Goal: Task Accomplishment & Management: Manage account settings

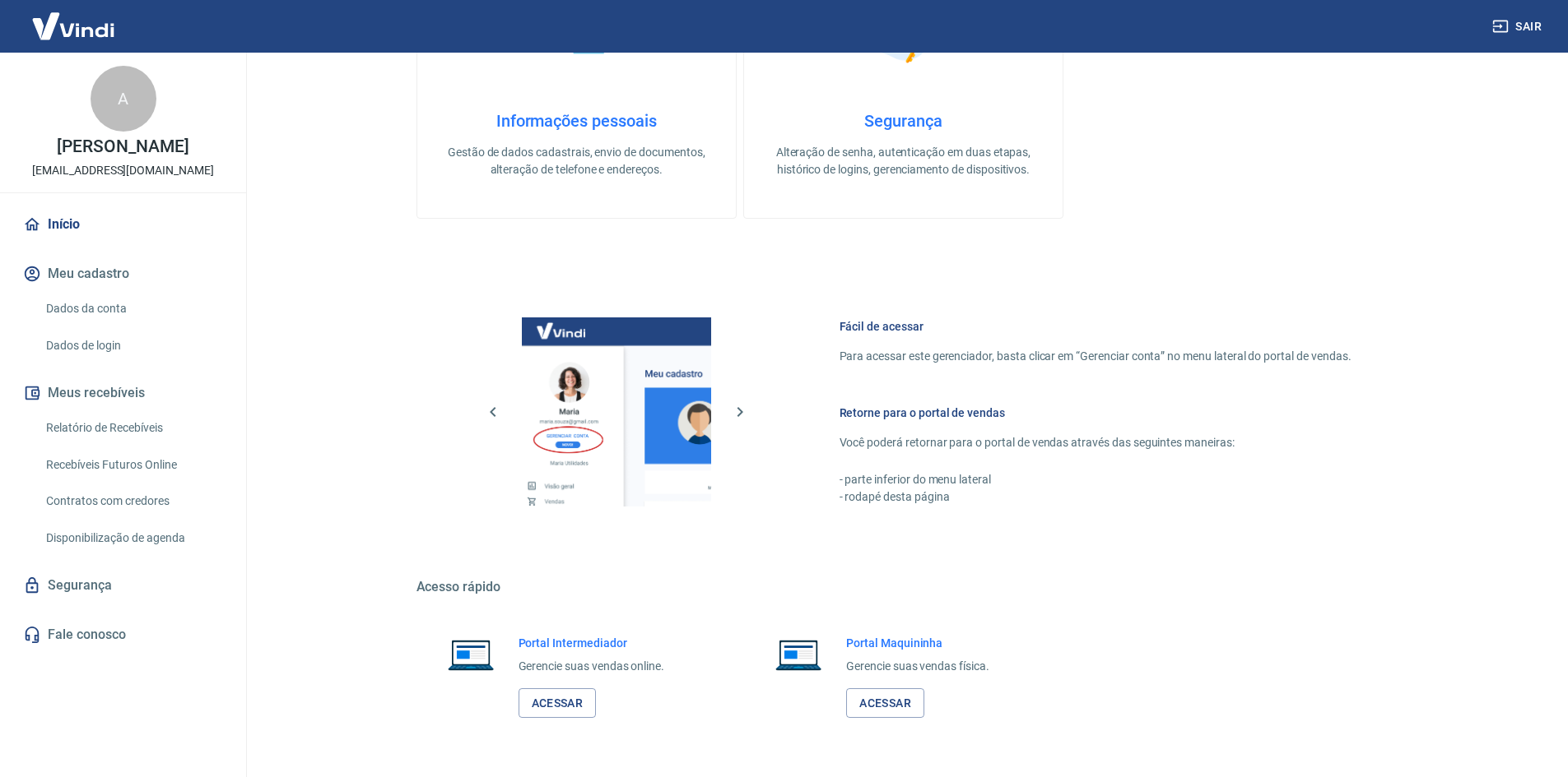
scroll to position [675, 0]
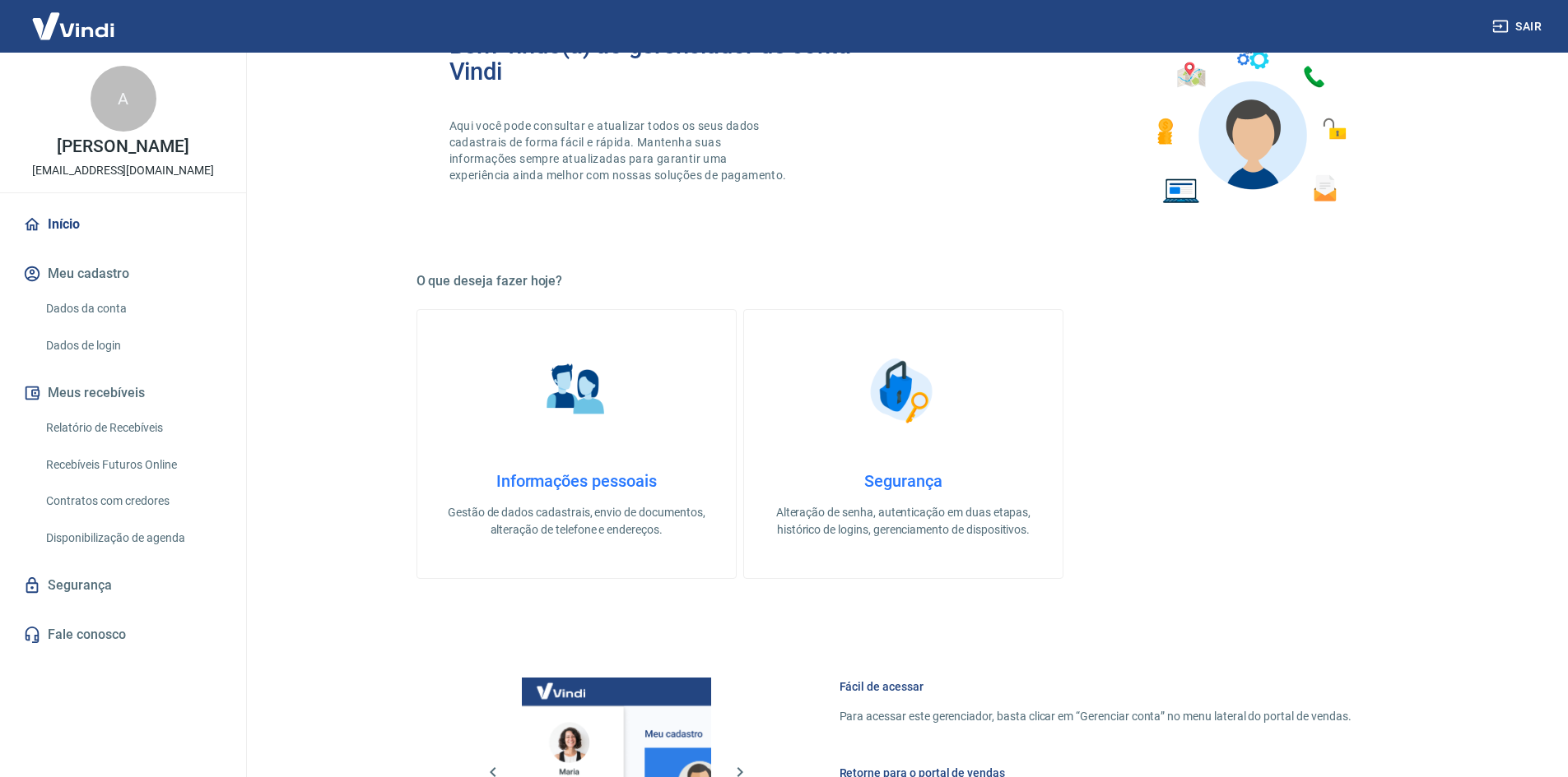
click at [127, 86] on div "A" at bounding box center [123, 99] width 66 height 66
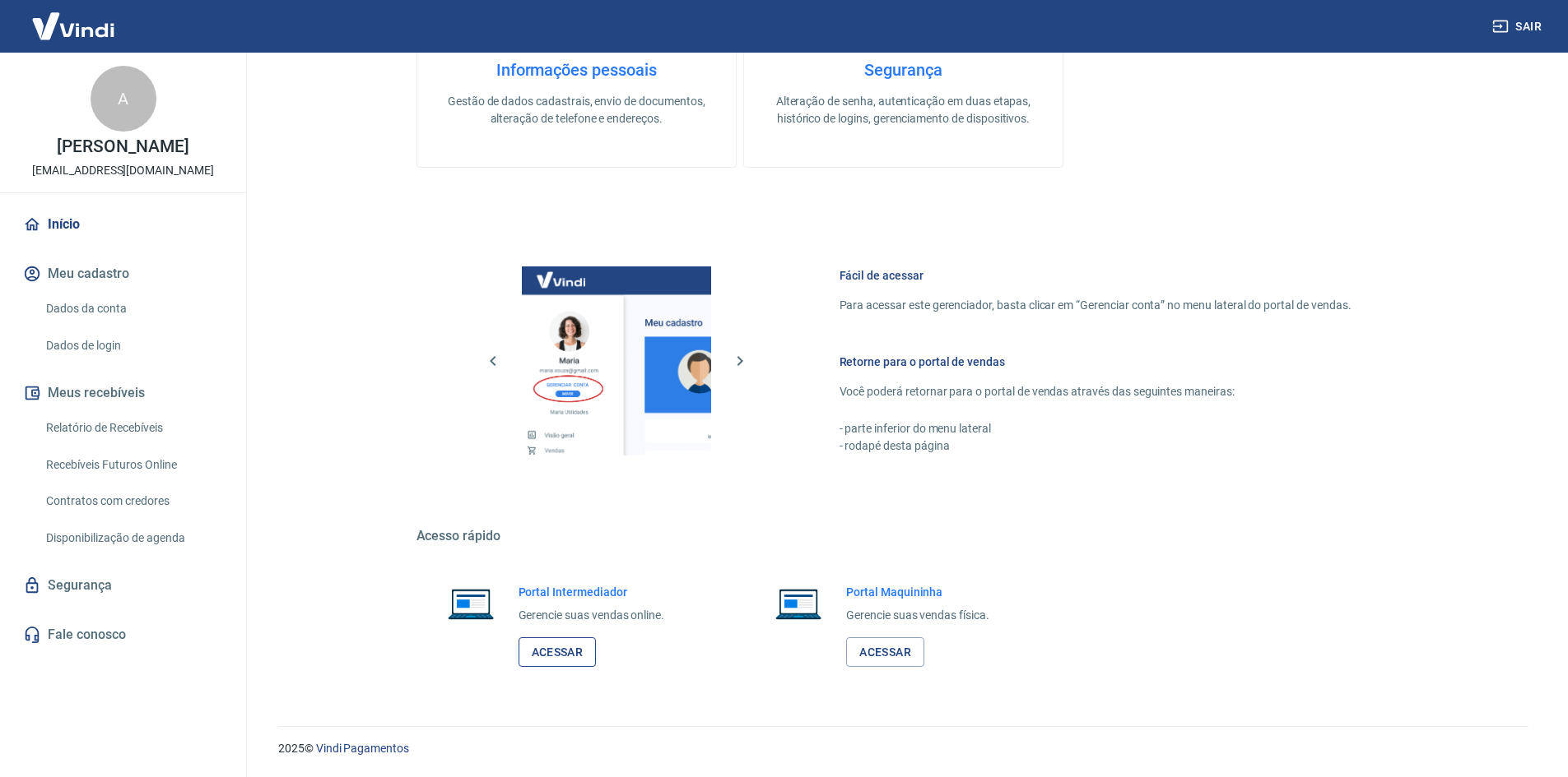
click at [550, 655] on link "Acessar" at bounding box center [557, 652] width 78 height 30
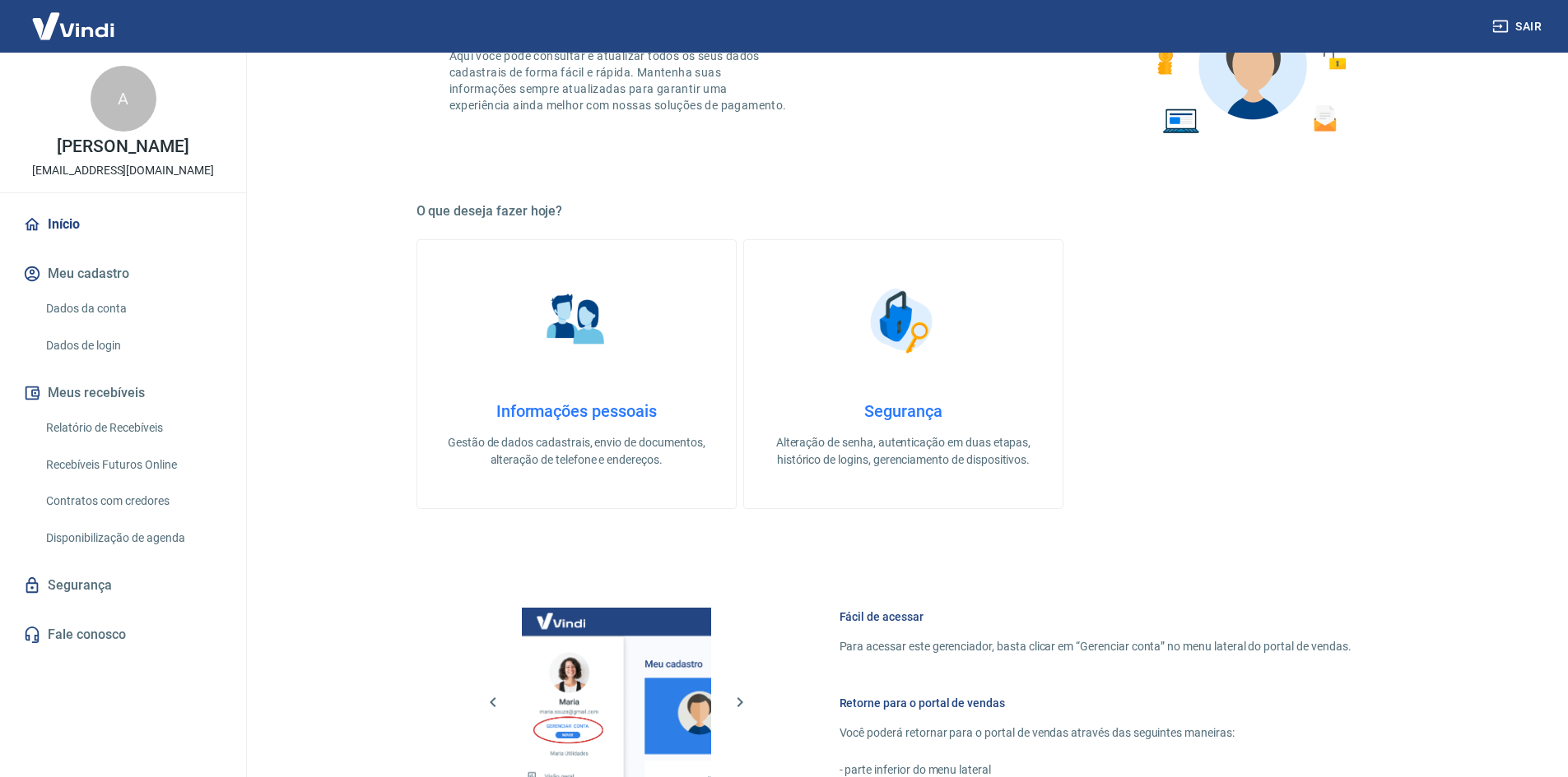
scroll to position [264, 0]
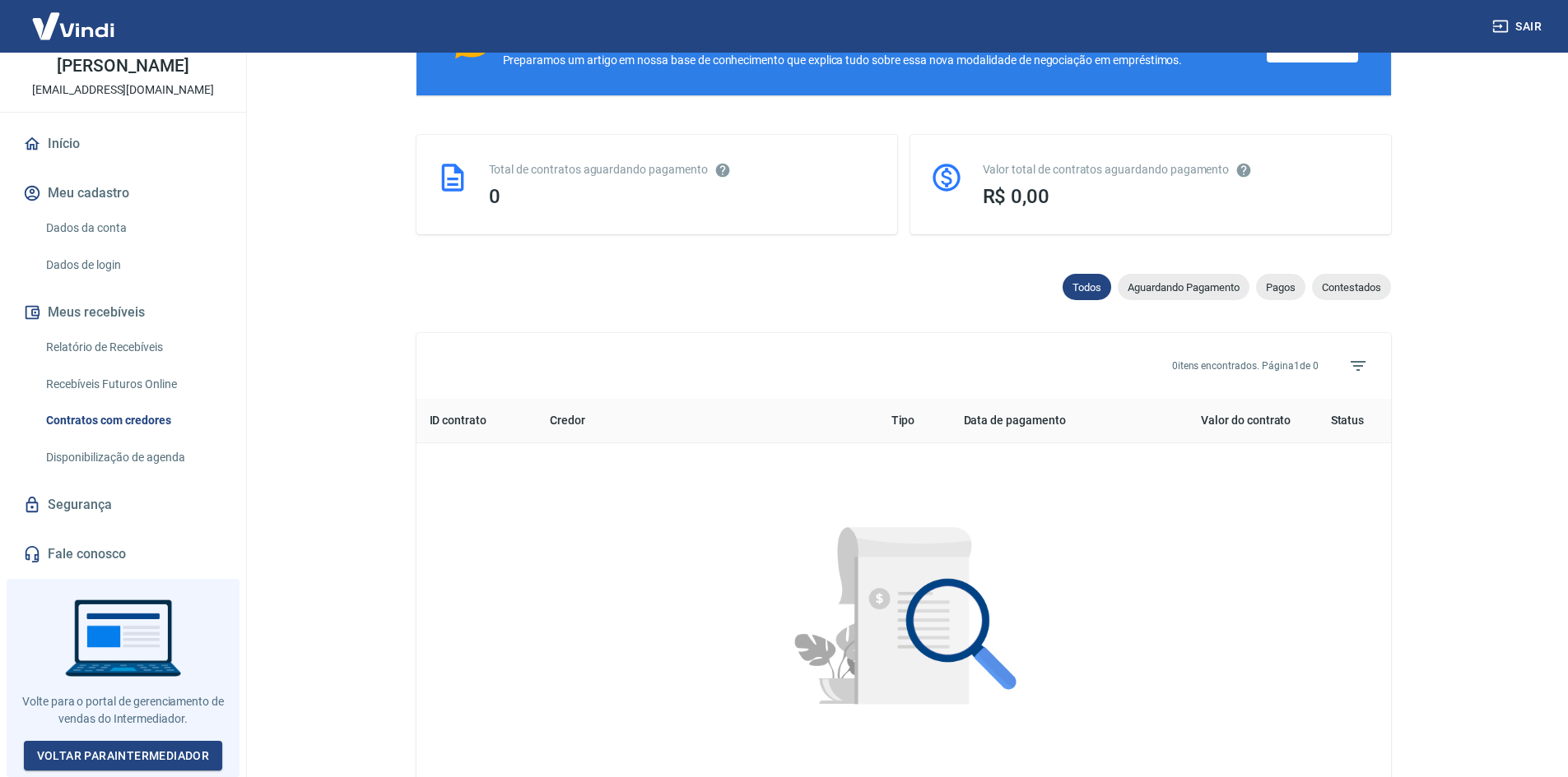
scroll to position [92, 0]
click at [106, 236] on link "Dados da conta" at bounding box center [133, 228] width 187 height 34
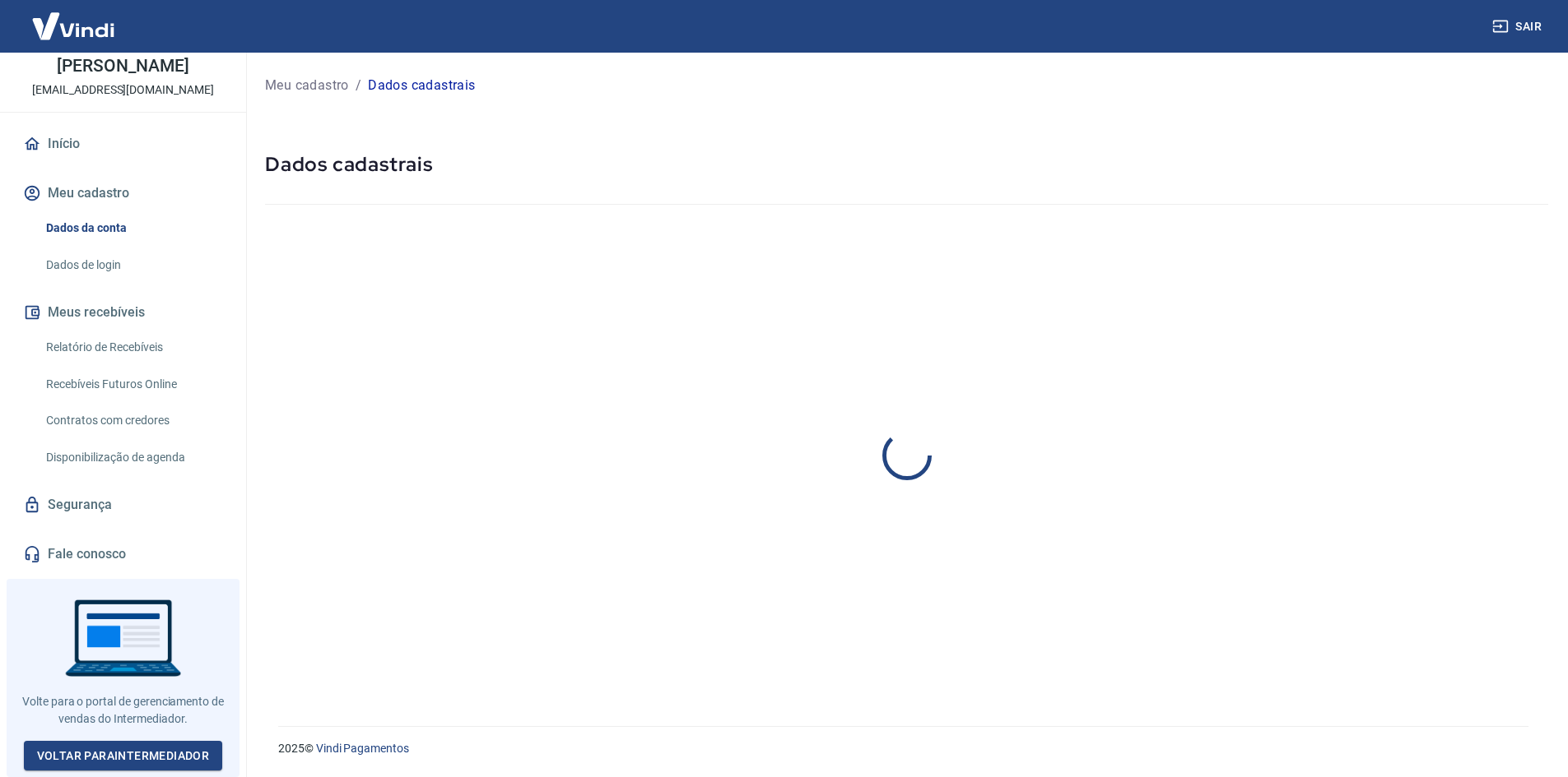
select select "SP"
select select "business"
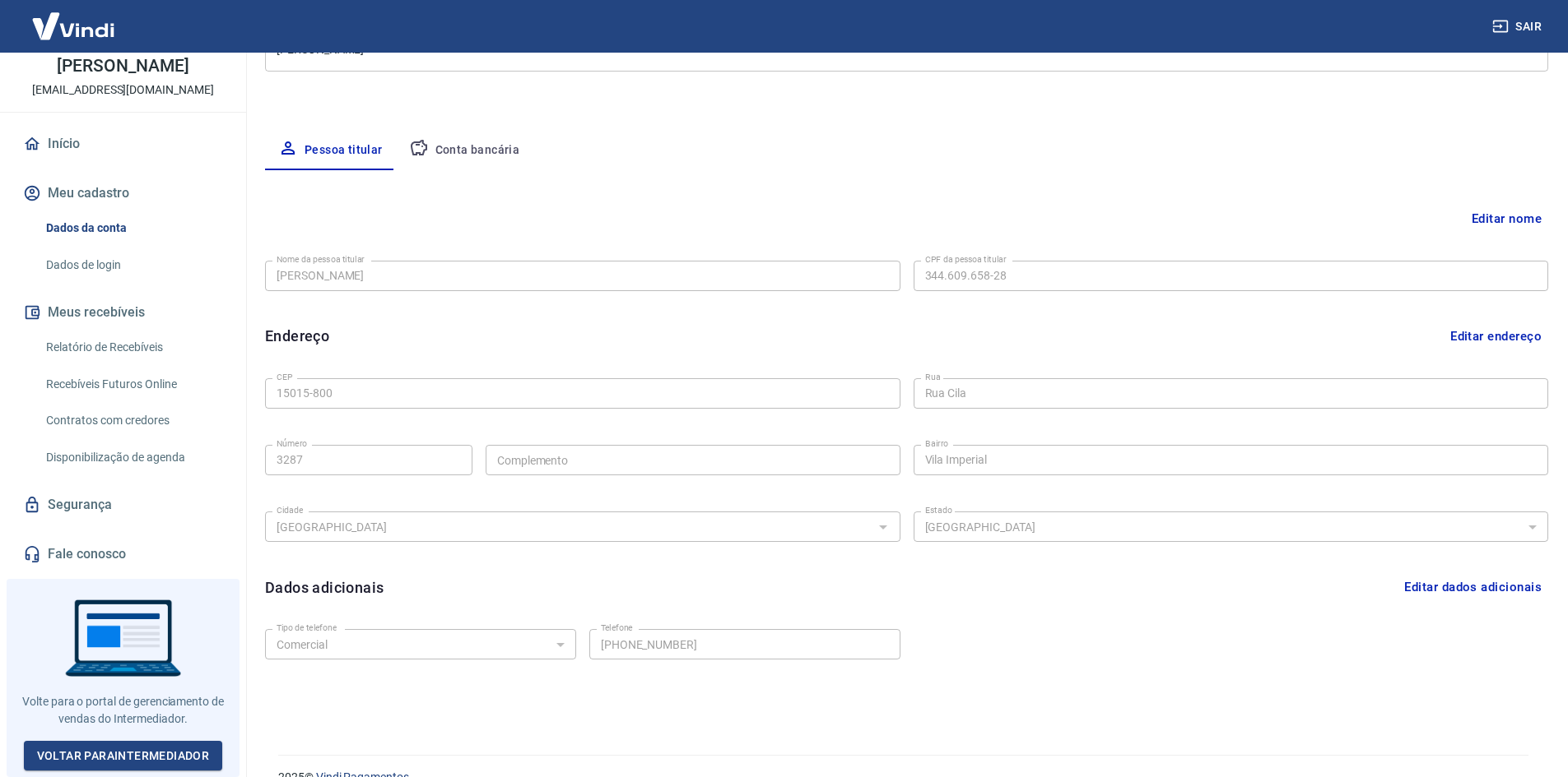
scroll to position [275, 0]
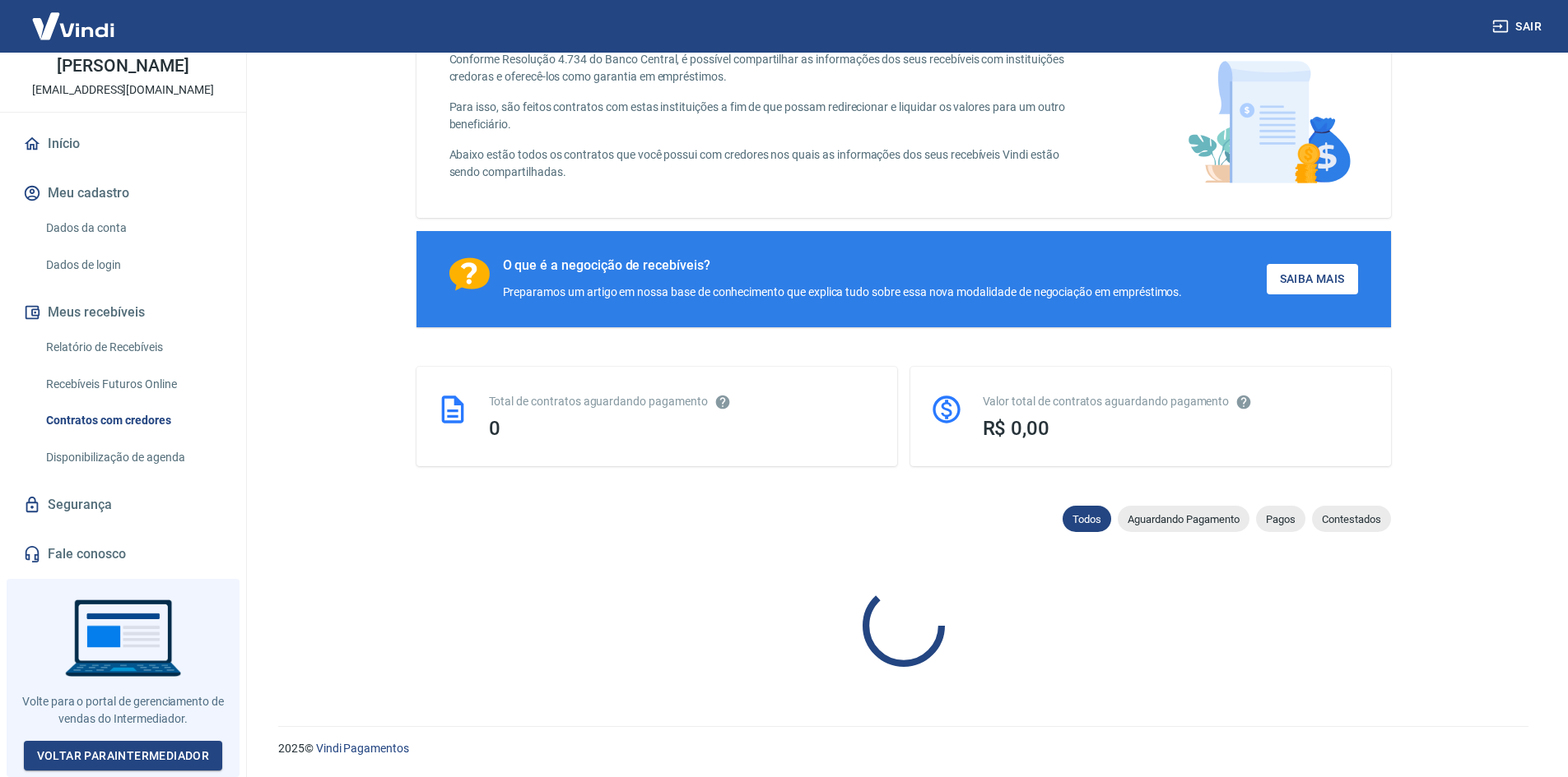
scroll to position [104, 0]
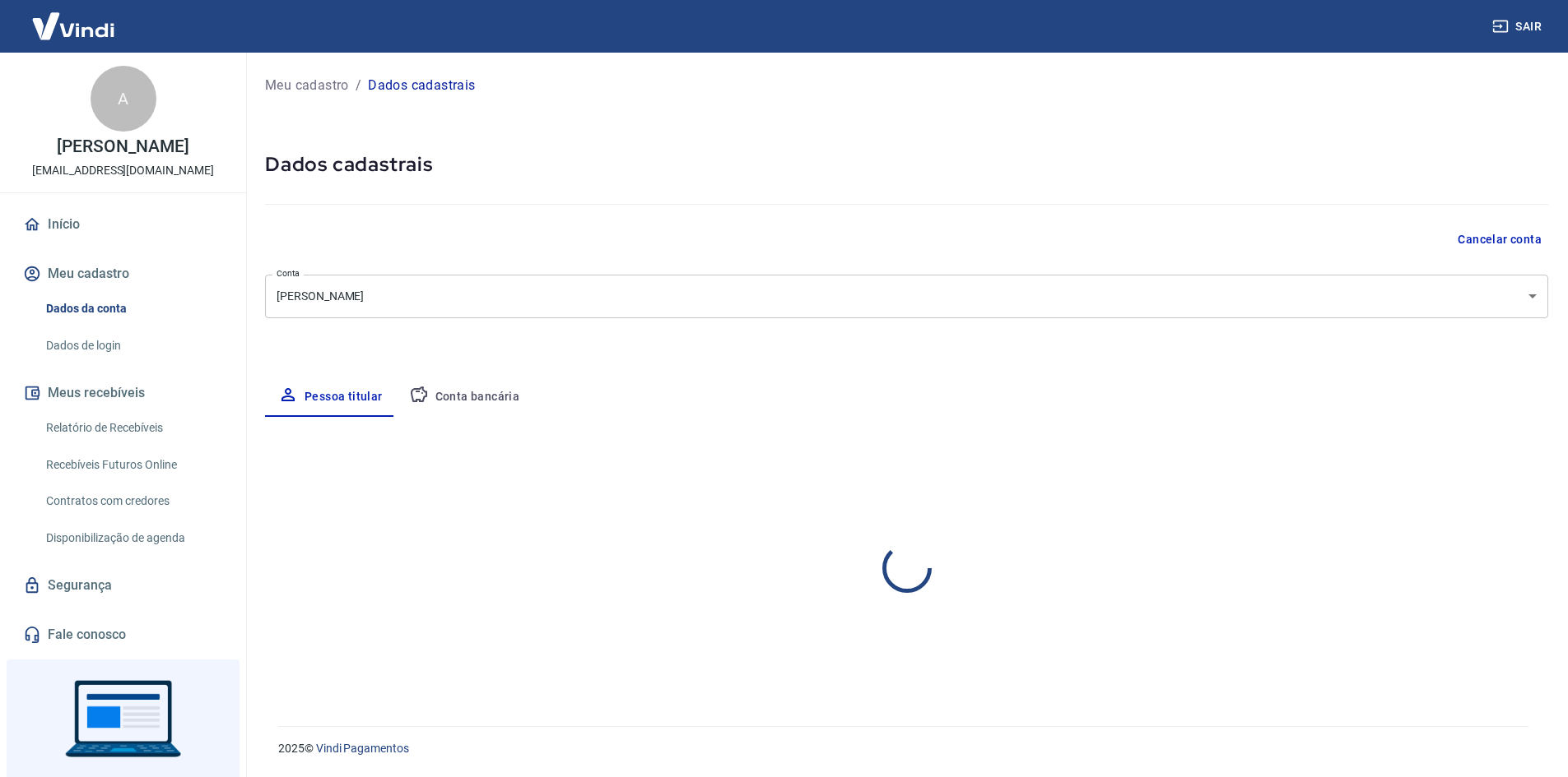
select select "SP"
select select "business"
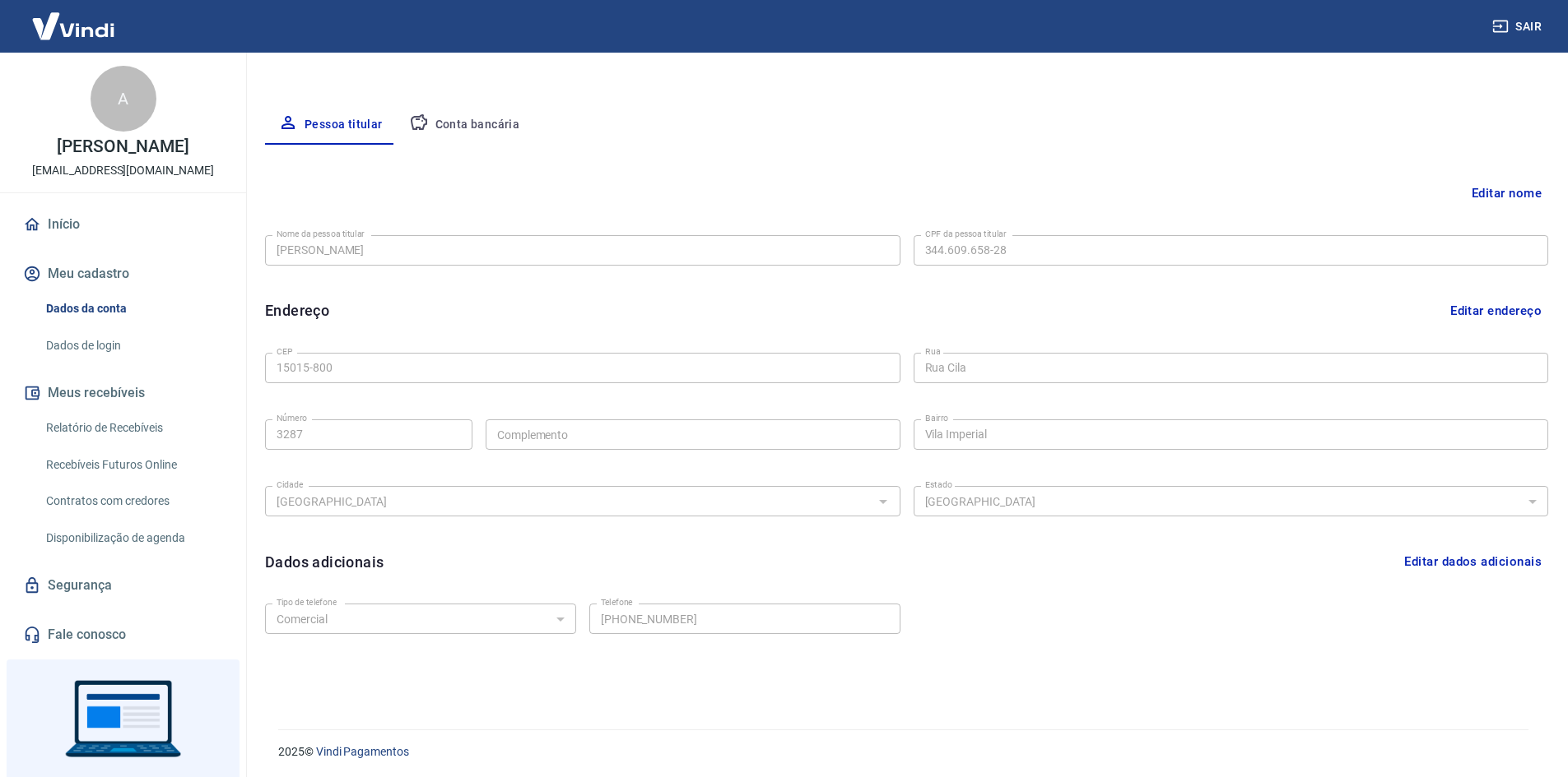
scroll to position [275, 0]
drag, startPoint x: 1232, startPoint y: 334, endPoint x: 1210, endPoint y: 335, distance: 22.0
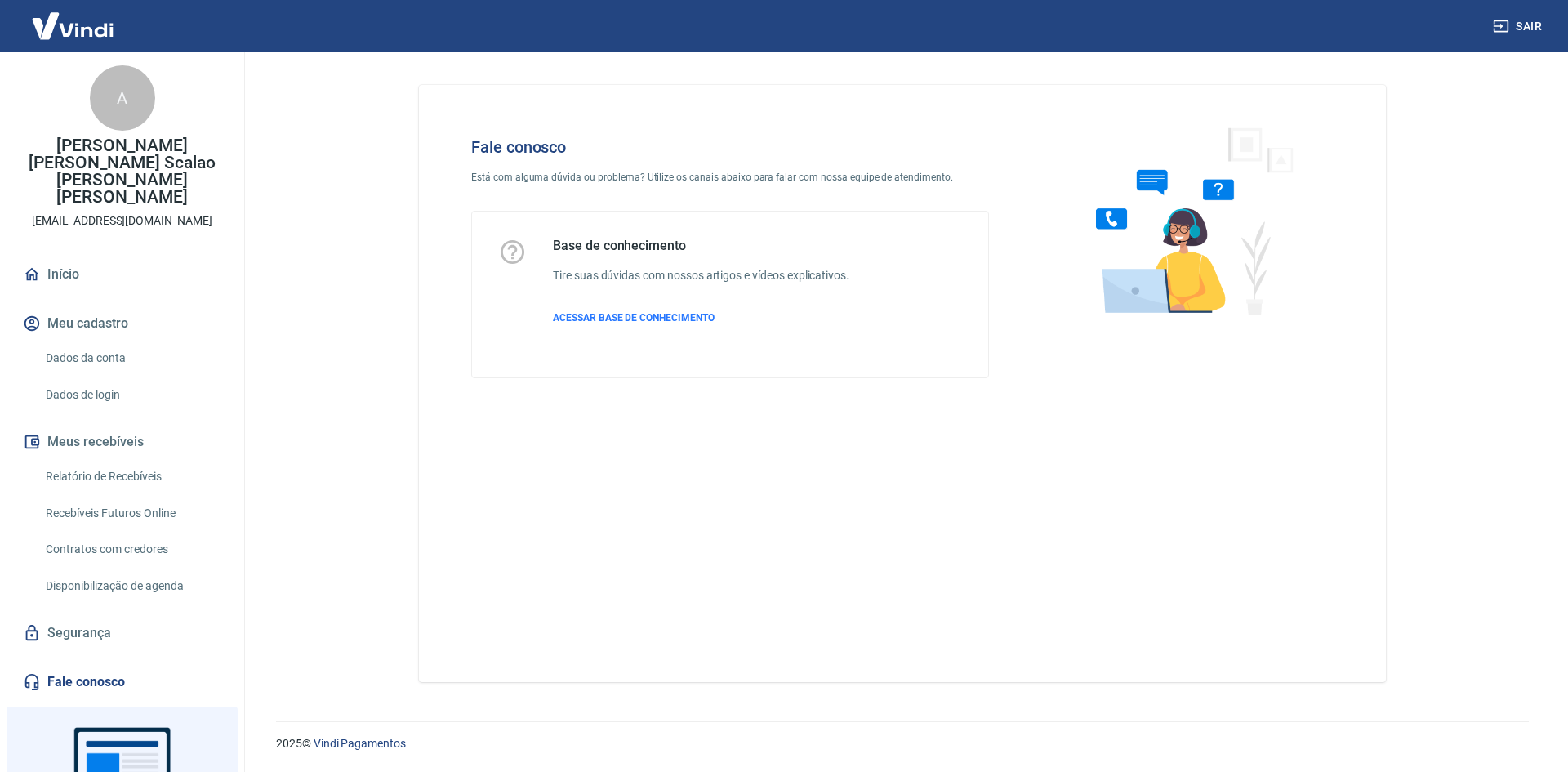
drag, startPoint x: 1045, startPoint y: 82, endPoint x: 1044, endPoint y: 95, distance: 13.0
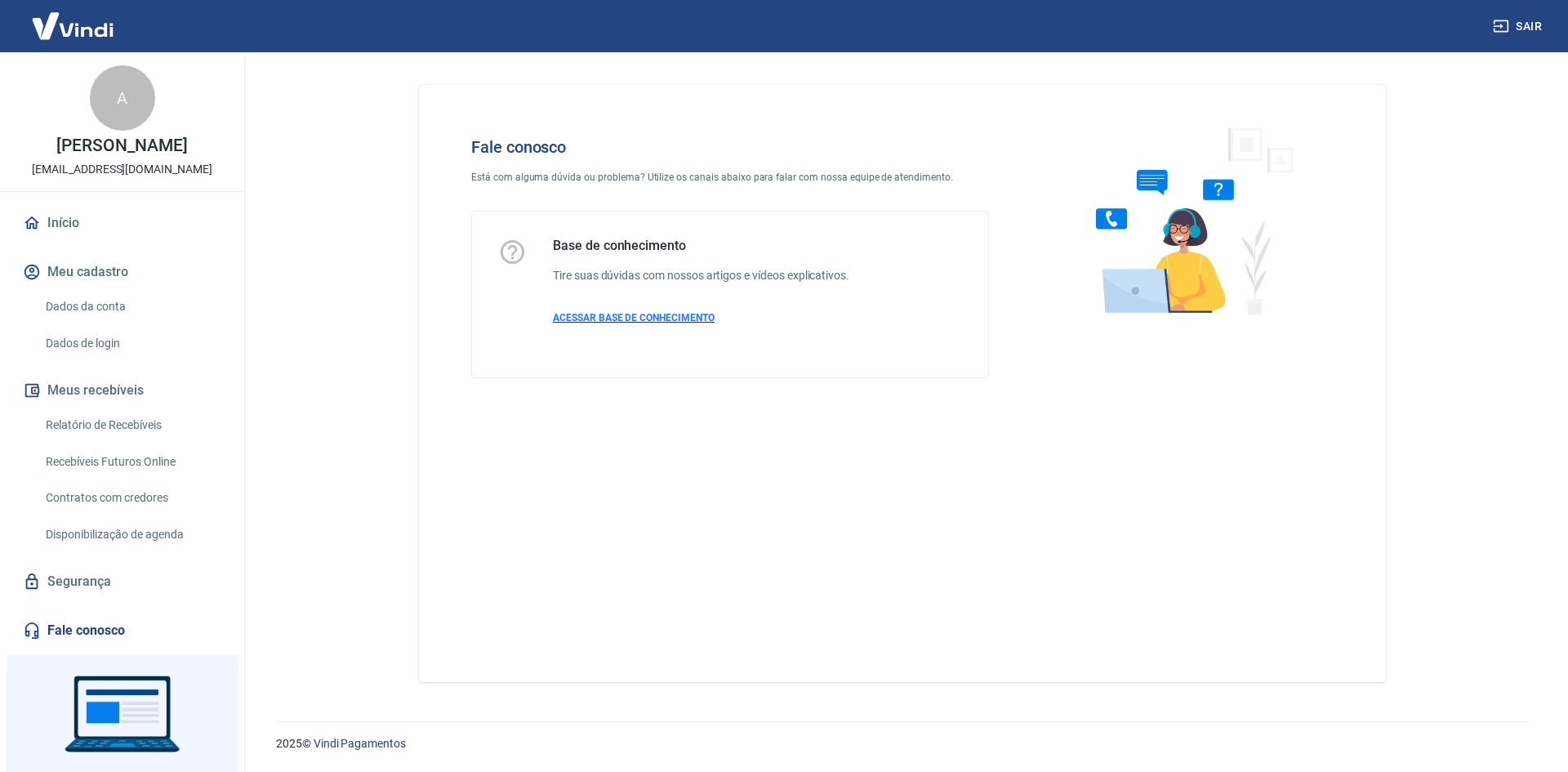
click at [627, 319] on span "ACESSAR BASE DE CONHECIMENTO" at bounding box center [634, 318] width 162 height 11
click at [71, 320] on link "Dados da conta" at bounding box center [132, 306] width 186 height 34
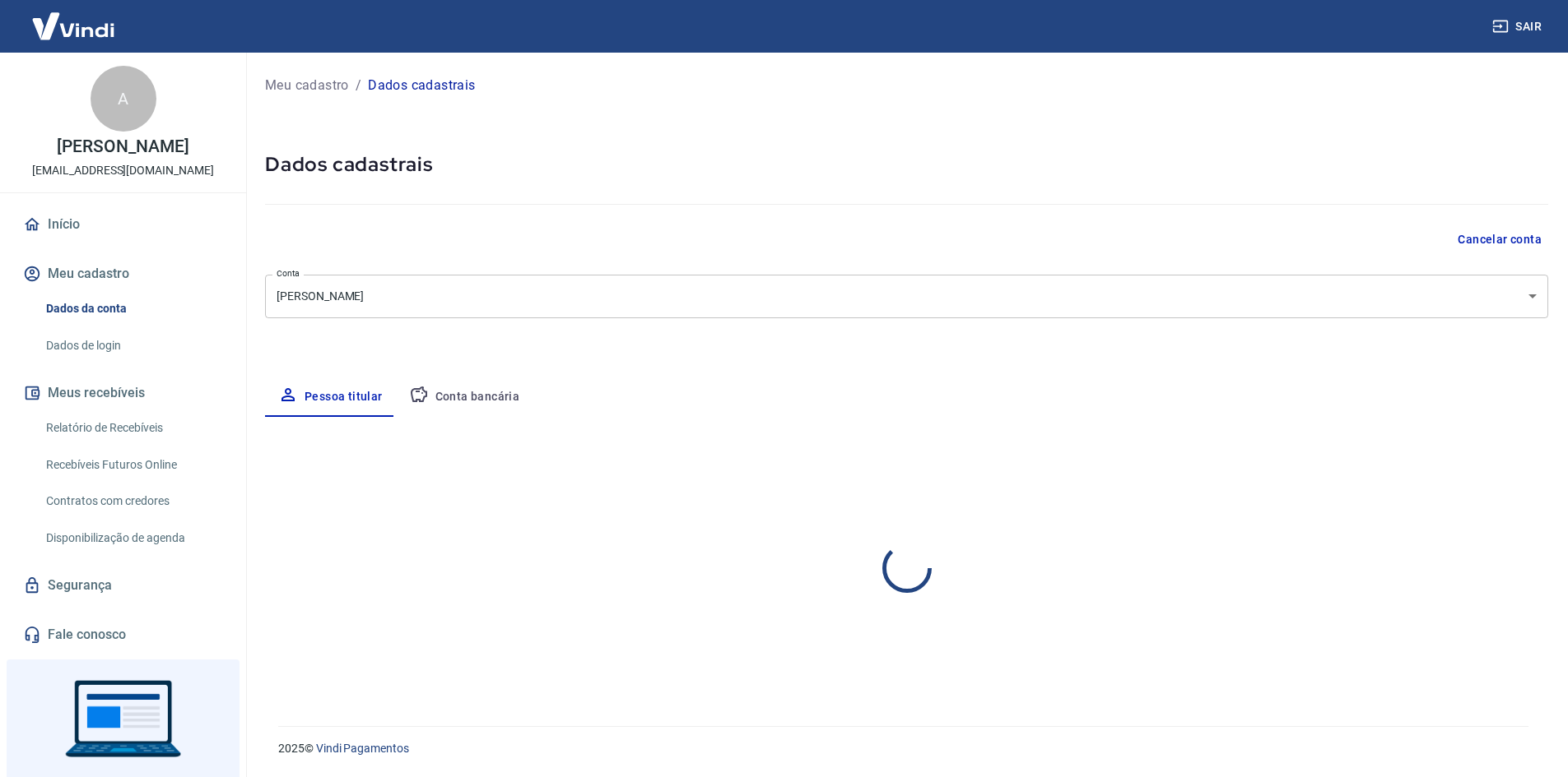
select select "SP"
select select "business"
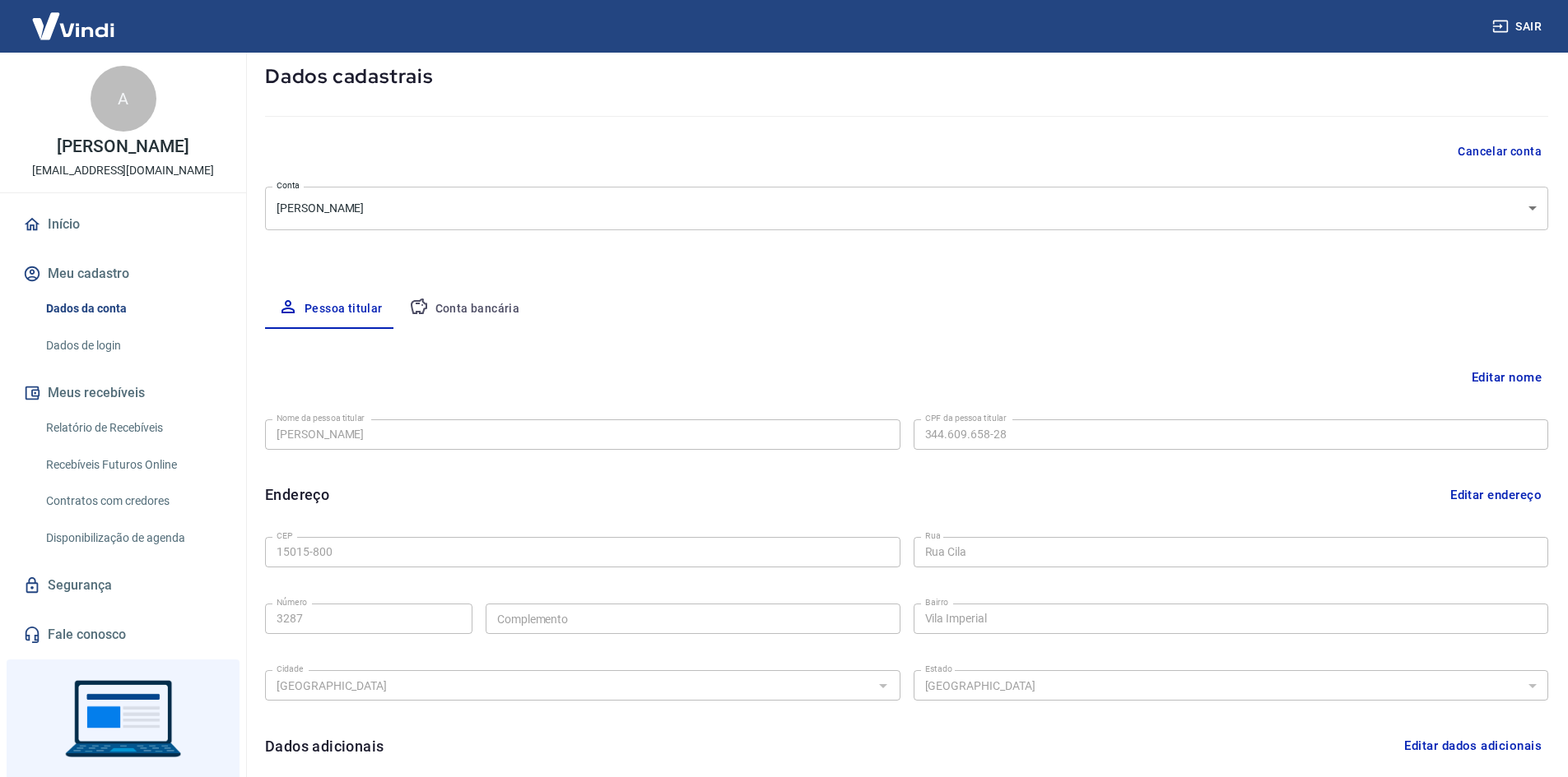
scroll to position [247, 0]
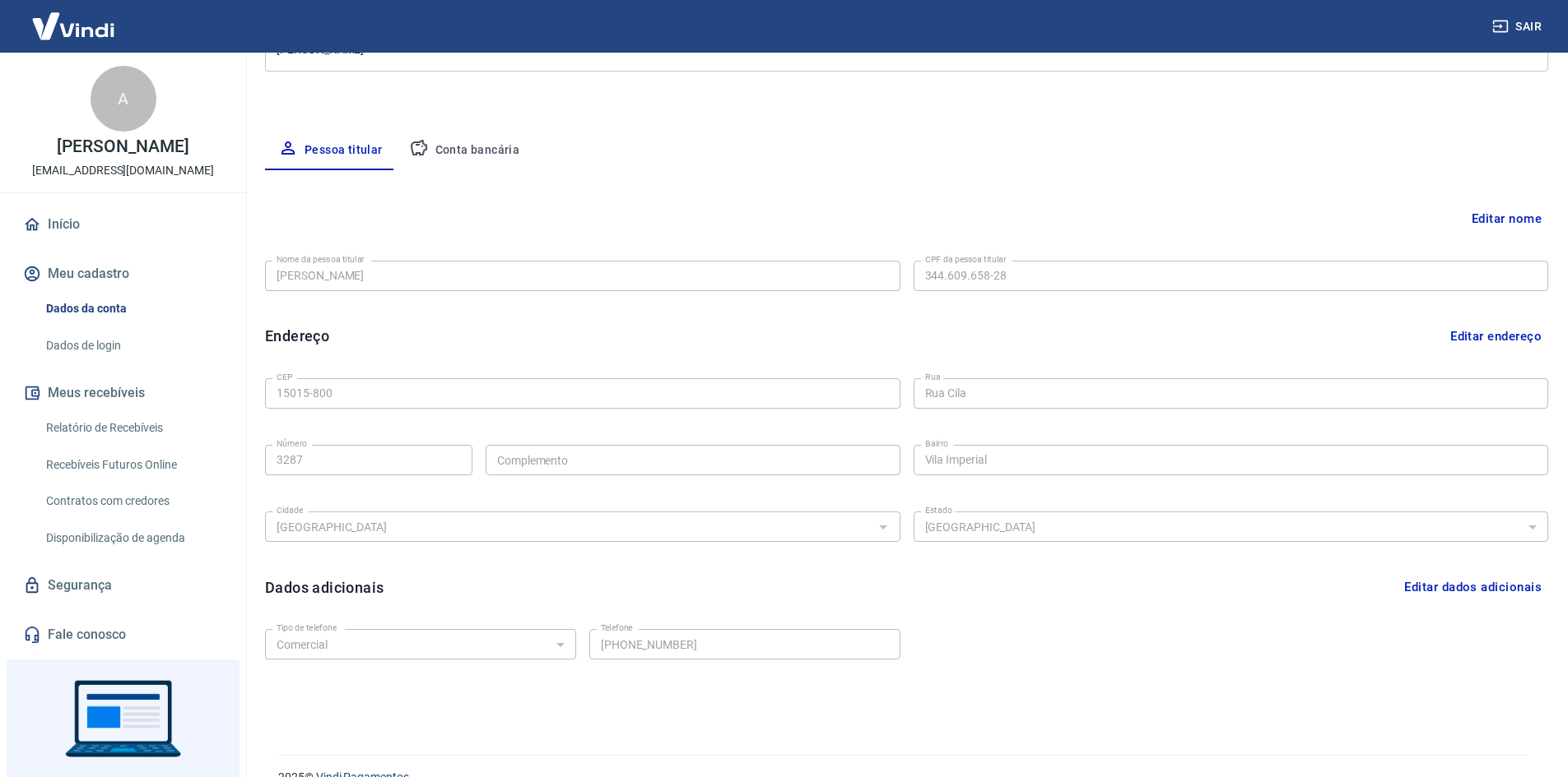
click at [249, 392] on div "Meu cadastro / Dados cadastrais Dados cadastrais Cancelar conta Conta [PERSON_N…" at bounding box center [907, 270] width 1323 height 929
click at [912, 267] on div "Nome da pessoa titular [PERSON_NAME] Nome da pessoa titular CPF da pessoa titul…" at bounding box center [907, 274] width 1283 height 41
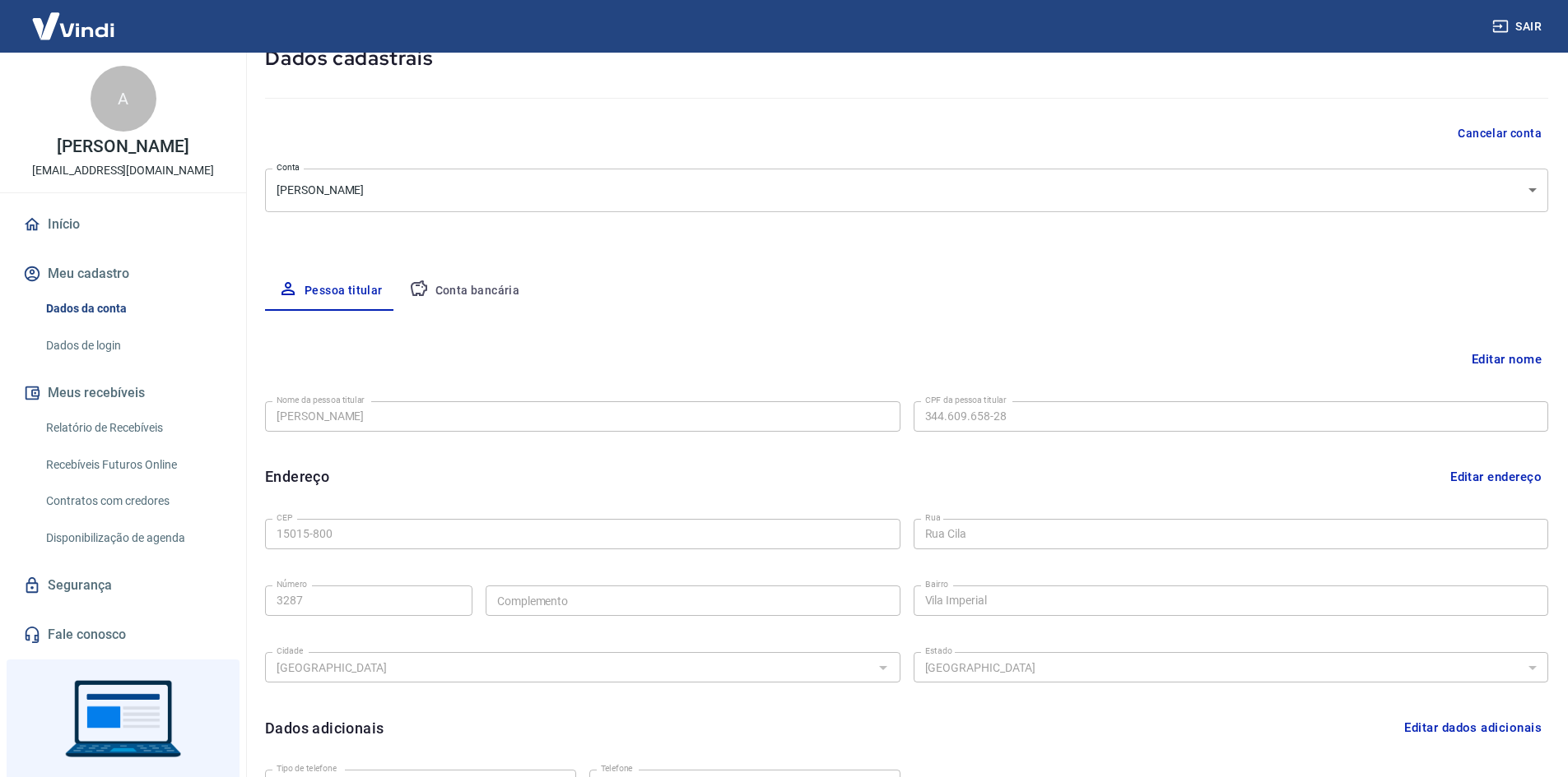
scroll to position [0, 0]
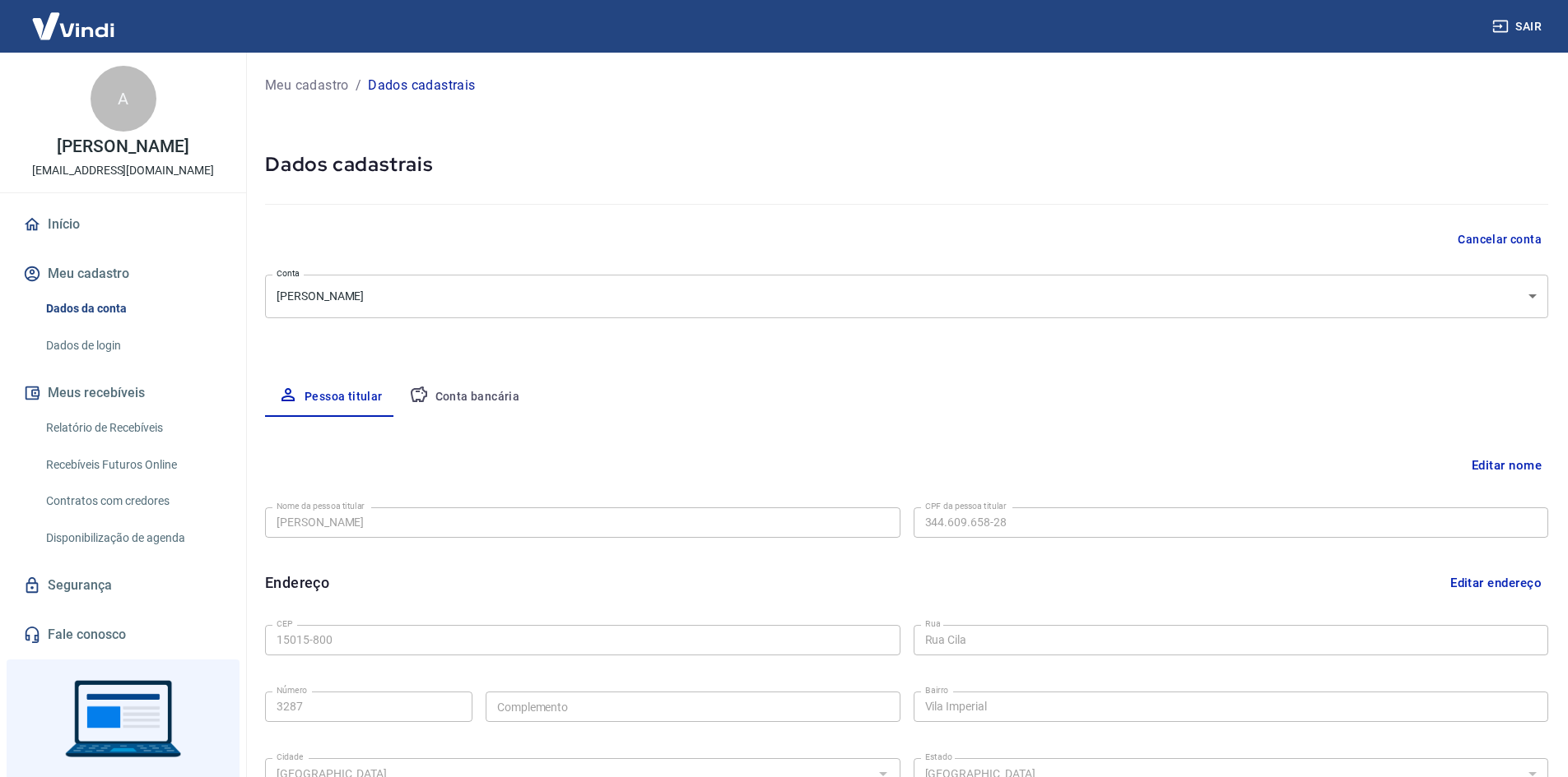
click at [501, 285] on body "Sair A [PERSON_NAME] Alampi [EMAIL_ADDRESS][DOMAIN_NAME] Início Meu cadastro Da…" at bounding box center [784, 388] width 1568 height 777
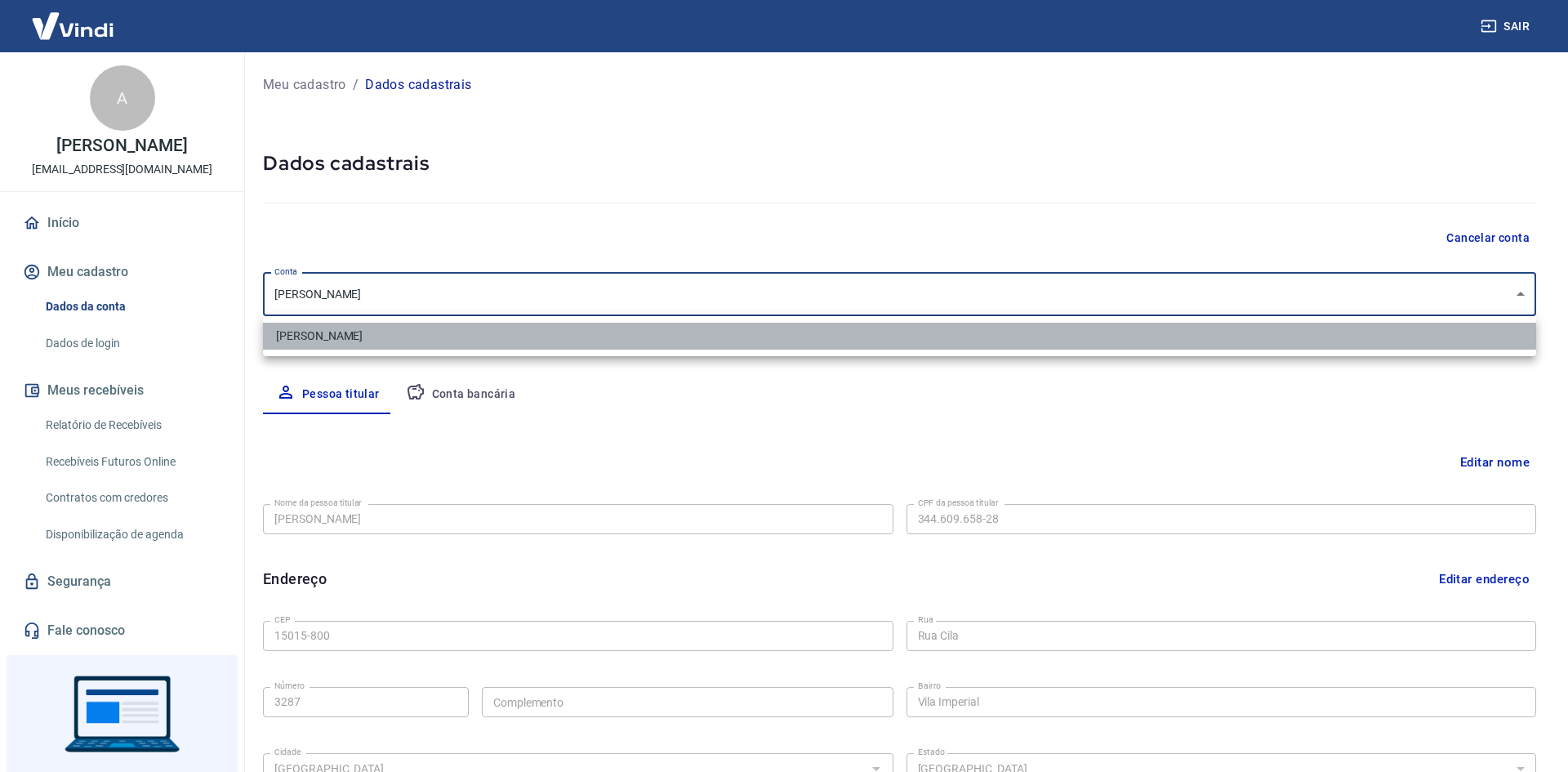
click at [462, 331] on li "[PERSON_NAME]" at bounding box center [900, 336] width 1273 height 27
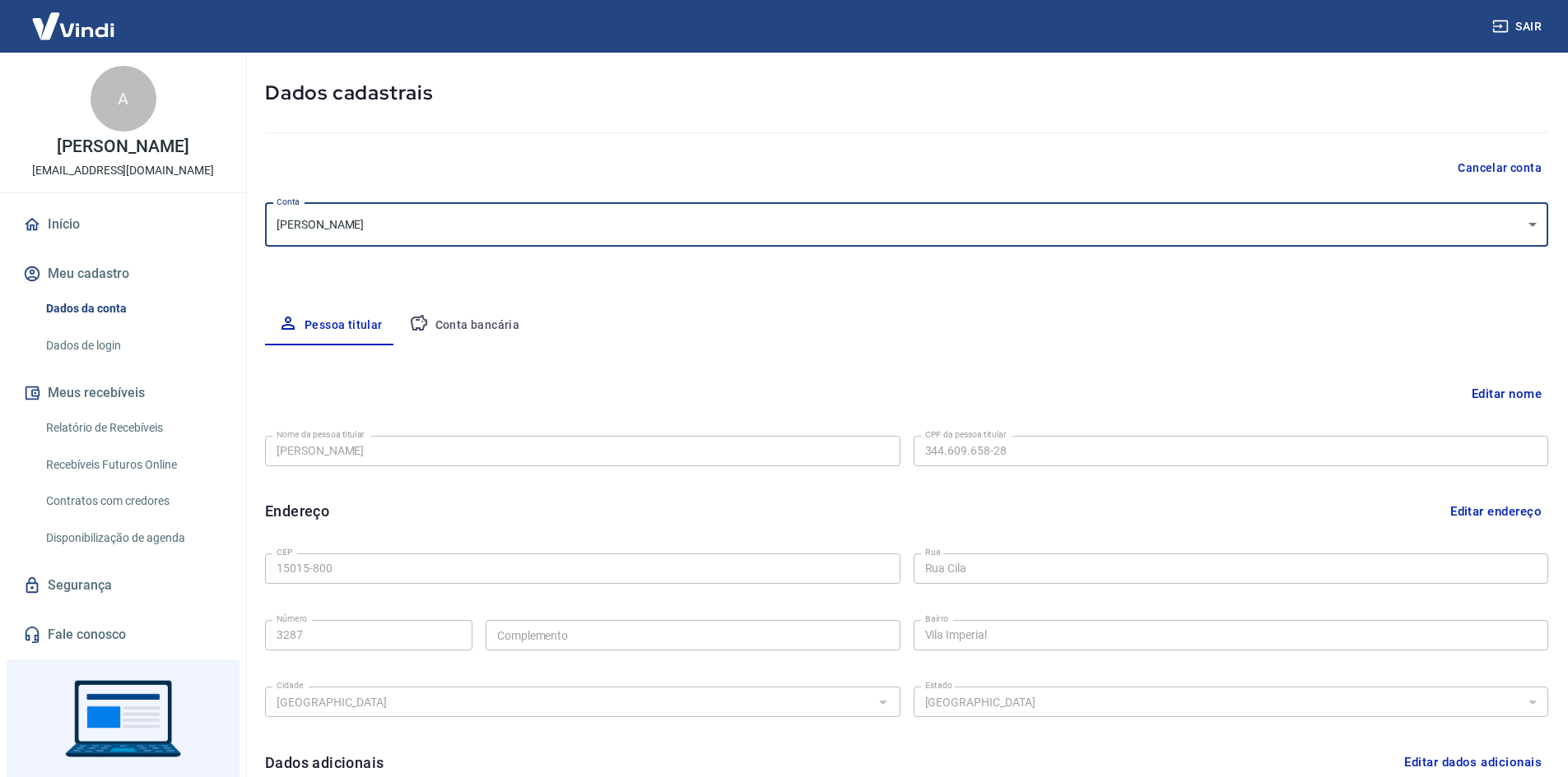
scroll to position [275, 0]
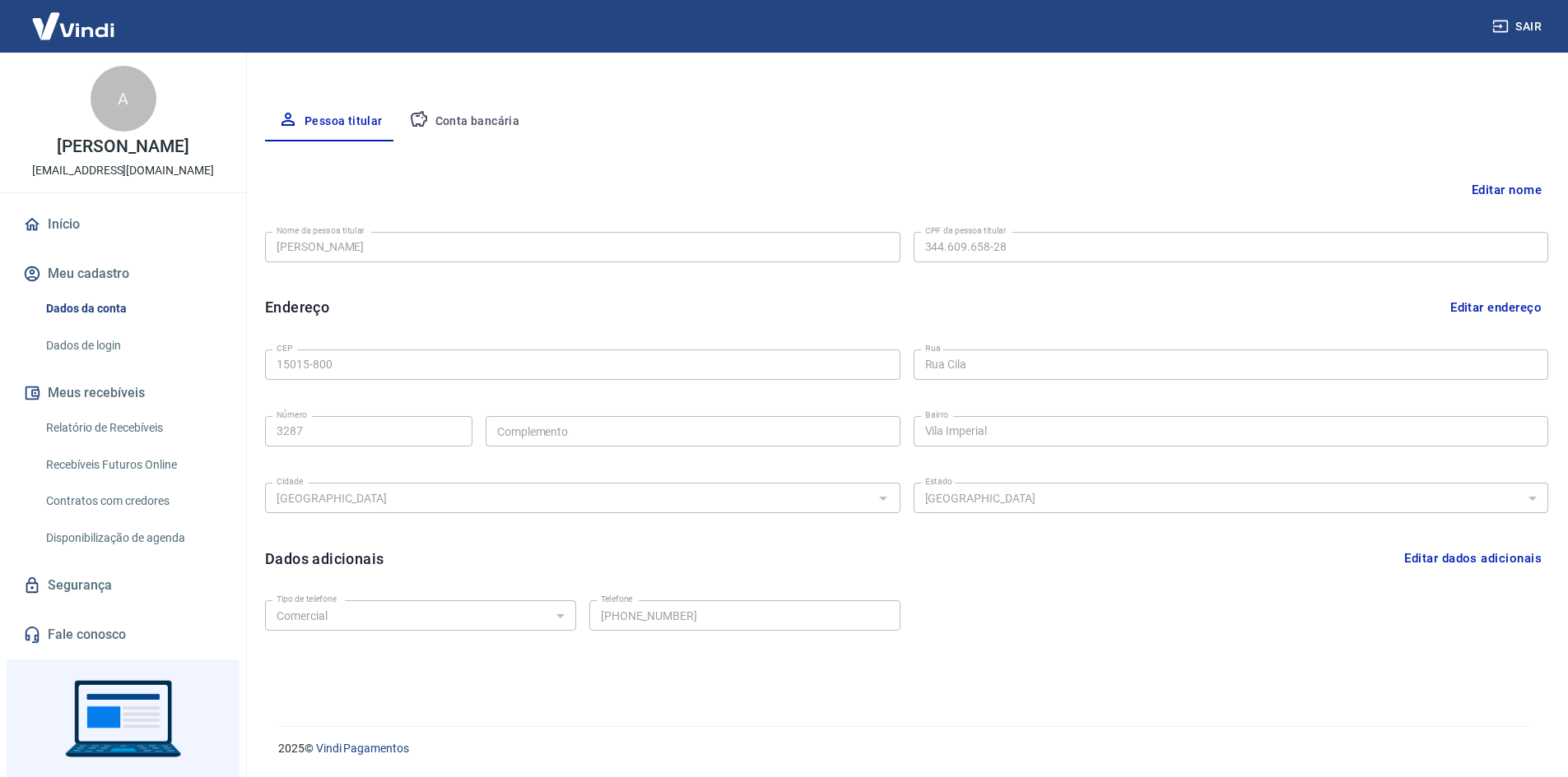
click at [1097, 600] on div "Tipo de telefone Residencial Comercial Tipo de telefone Telefone [PHONE_NUMBER]…" at bounding box center [907, 626] width 1283 height 67
